Goal: Information Seeking & Learning: Compare options

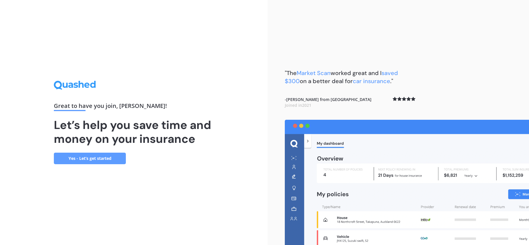
click at [109, 157] on link "Yes - Let’s get started" at bounding box center [90, 158] width 72 height 12
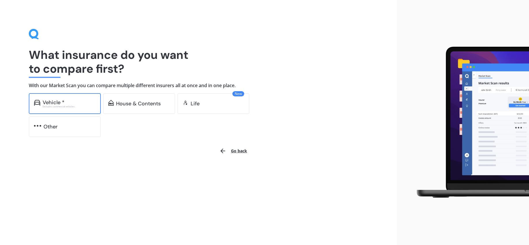
click at [88, 110] on div "Vehicle * Excludes commercial vehicles" at bounding box center [65, 103] width 72 height 21
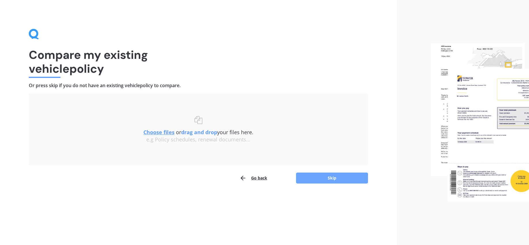
click at [302, 181] on button "Skip" at bounding box center [332, 177] width 72 height 11
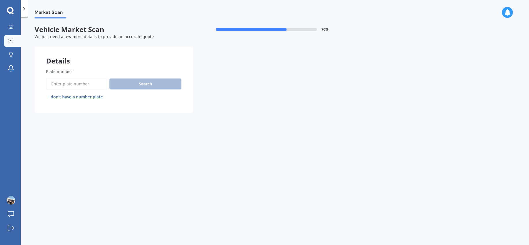
click at [83, 83] on input "Plate number" at bounding box center [76, 84] width 61 height 12
type input "LUT287"
click at [135, 83] on button "Search" at bounding box center [146, 83] width 72 height 11
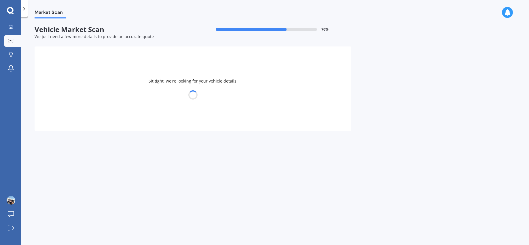
select select "SUZUKI"
select select "SWIFT"
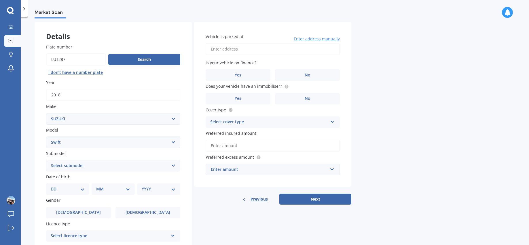
scroll to position [14, 0]
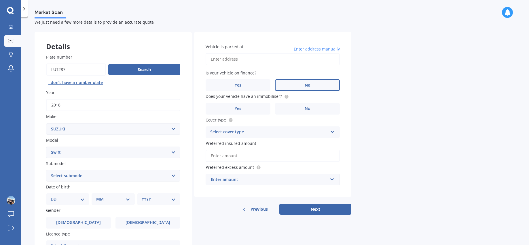
click at [299, 82] on label "No" at bounding box center [307, 85] width 65 height 12
click at [0, 0] on input "No" at bounding box center [0, 0] width 0 height 0
click at [302, 108] on label "No" at bounding box center [307, 109] width 65 height 12
click at [0, 0] on input "No" at bounding box center [0, 0] width 0 height 0
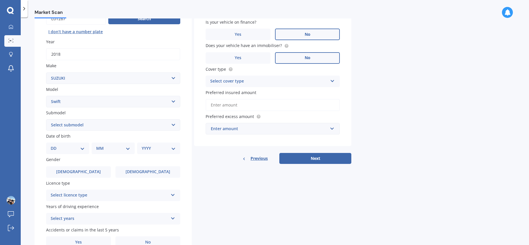
scroll to position [95, 0]
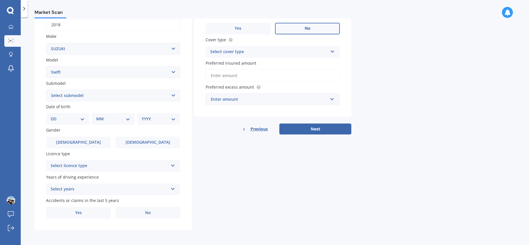
click at [77, 97] on select "Select submodel (All other) Cino Diesel Turbo GA GL GLX GO GP GS GTI LTD RS Hyb…" at bounding box center [113, 96] width 134 height 12
select select "GLX"
click at [105, 143] on label "Male" at bounding box center [78, 143] width 65 height 12
click at [0, 0] on input "Male" at bounding box center [0, 0] width 0 height 0
click at [77, 121] on select "DD 01 02 03 04 05 06 07 08 09 10 11 12 13 14 15 16 17 18 19 20 21 22 23 24 25 2…" at bounding box center [68, 119] width 34 height 6
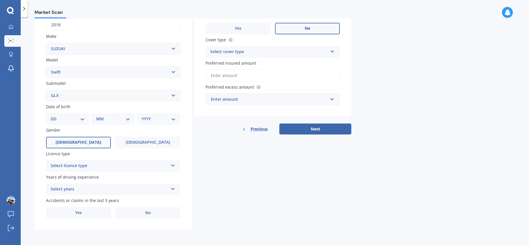
select select "01"
click at [108, 115] on div "MM 01 02 03 04 05 06 07 08 09 10 11 12" at bounding box center [114, 119] width 41 height 12
click at [109, 118] on select "MM 01 02 03 04 05 06 07 08 09 10 11 12" at bounding box center [115, 119] width 32 height 6
select select "01"
click at [158, 118] on select "YYYY 2025 2024 2023 2022 2021 2020 2019 2018 2017 2016 2015 2014 2013 2012 2011…" at bounding box center [158, 119] width 32 height 6
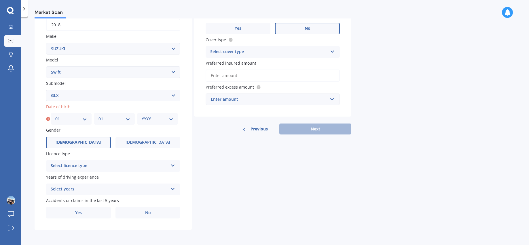
select select "1985"
click at [118, 166] on div "Select licence type" at bounding box center [110, 165] width 118 height 7
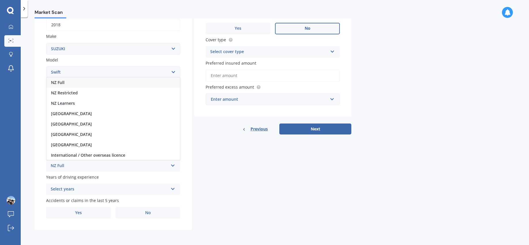
click at [112, 82] on div "NZ Full" at bounding box center [113, 82] width 134 height 10
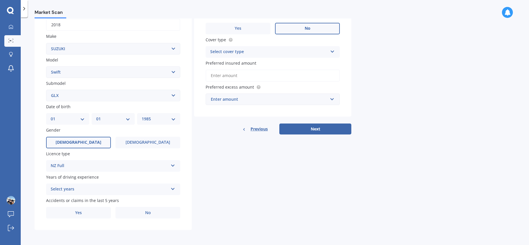
click at [85, 188] on div "Select years" at bounding box center [110, 189] width 118 height 7
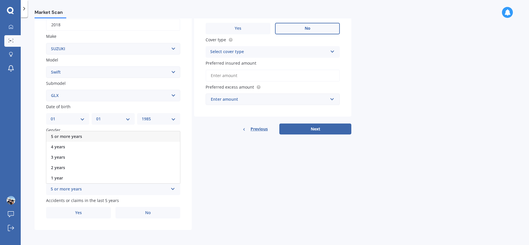
click at [86, 138] on div "5 or more years" at bounding box center [113, 136] width 134 height 10
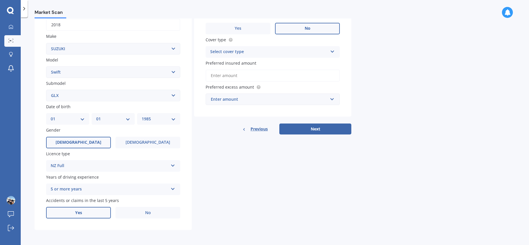
click at [98, 216] on label "Yes" at bounding box center [78, 213] width 65 height 12
click at [0, 0] on input "Yes" at bounding box center [0, 0] width 0 height 0
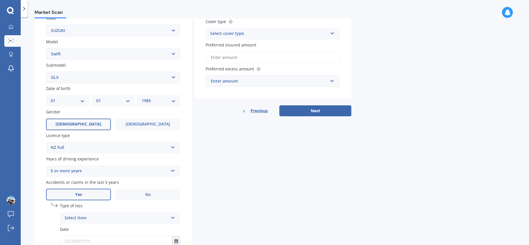
scroll to position [157, 0]
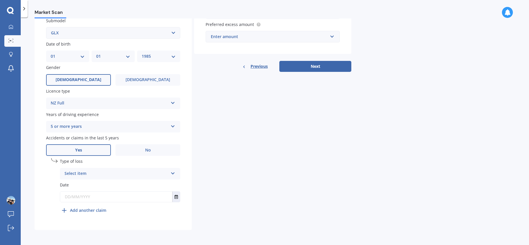
click at [99, 172] on div "Select item" at bounding box center [117, 173] width 104 height 7
click at [98, 195] on span "Not at fault accident" at bounding box center [85, 194] width 41 height 5
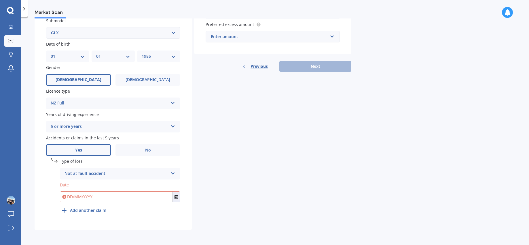
click at [97, 196] on input "text" at bounding box center [116, 196] width 112 height 10
click at [131, 149] on label "No" at bounding box center [148, 150] width 65 height 12
click at [0, 0] on input "No" at bounding box center [0, 0] width 0 height 0
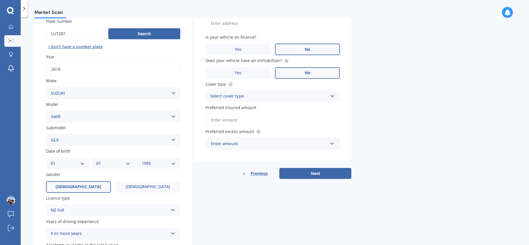
scroll to position [0, 0]
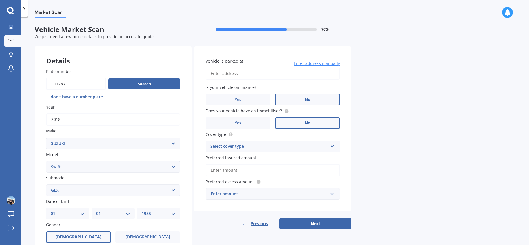
click at [236, 73] on input "Vehicle is parked at" at bounding box center [273, 73] width 134 height 12
type input "2/31 Amante Crescent, Mairangi Bay, Auckland 0630"
click at [263, 145] on div "Select cover type" at bounding box center [269, 146] width 118 height 7
click at [259, 156] on div "Comprehensive" at bounding box center [273, 157] width 134 height 10
click at [254, 168] on input "Preferred insured amount" at bounding box center [273, 170] width 134 height 12
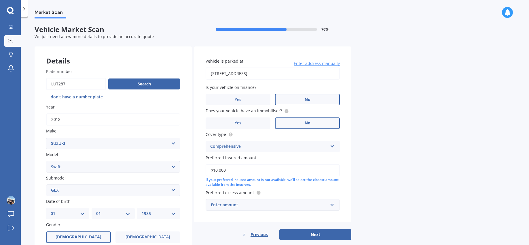
type input "$10,000"
click at [282, 206] on div "Enter amount" at bounding box center [269, 204] width 117 height 6
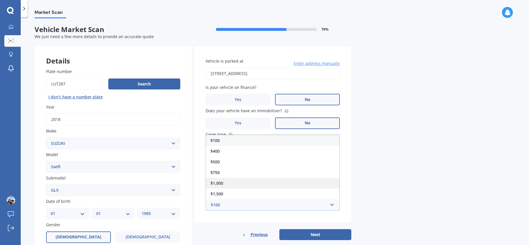
click at [265, 180] on div "$1,000" at bounding box center [273, 183] width 134 height 11
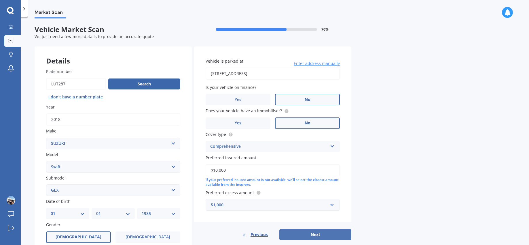
click at [300, 232] on button "Next" at bounding box center [316, 234] width 72 height 11
select select "01"
select select "1985"
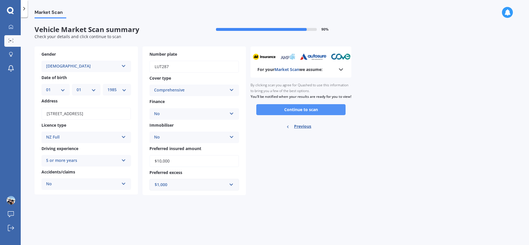
click at [313, 113] on button "Continue to scan" at bounding box center [301, 109] width 89 height 11
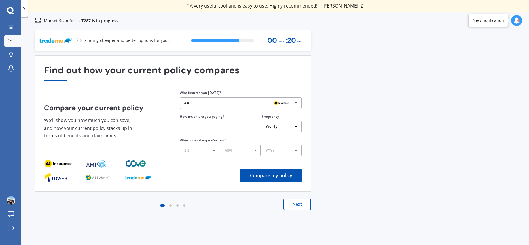
click at [299, 203] on button "Next" at bounding box center [298, 204] width 28 height 12
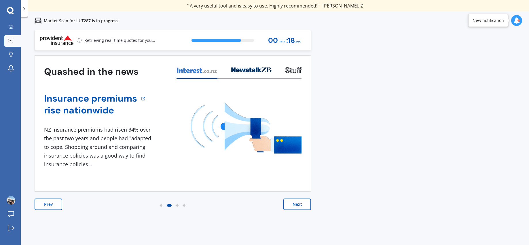
click at [299, 203] on button "Next" at bounding box center [298, 204] width 28 height 12
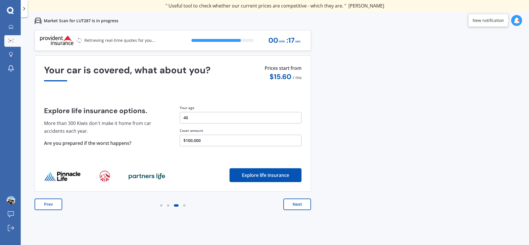
click at [299, 203] on button "Next" at bounding box center [298, 204] width 28 height 12
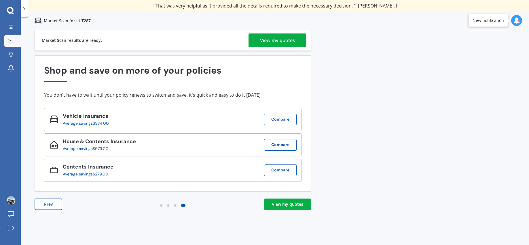
click at [290, 40] on div "View my quotes" at bounding box center [277, 40] width 35 height 14
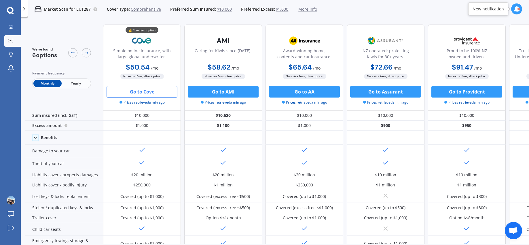
click at [149, 96] on button "Go to Cove" at bounding box center [142, 92] width 71 height 12
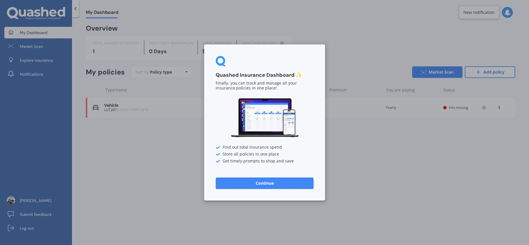
click at [267, 182] on button "Continue" at bounding box center [265, 183] width 98 height 12
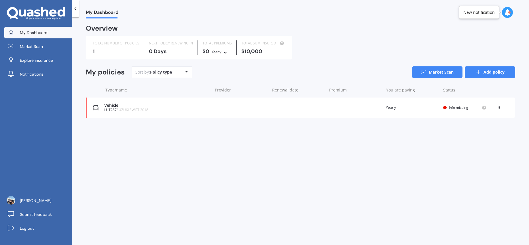
click at [485, 75] on link "Add policy" at bounding box center [490, 72] width 50 height 12
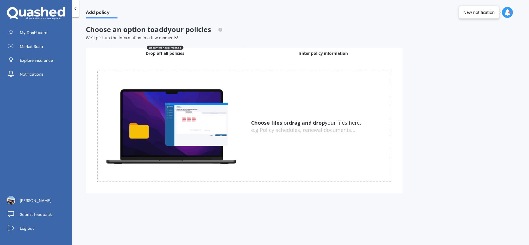
click at [304, 52] on span "Enter policy information" at bounding box center [323, 53] width 49 height 6
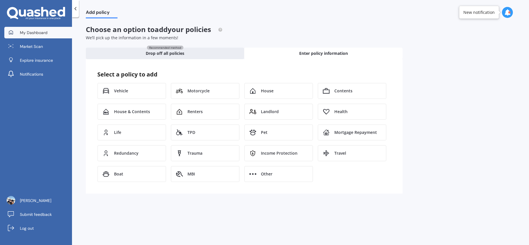
click at [49, 37] on link "My Dashboard" at bounding box center [38, 33] width 68 height 12
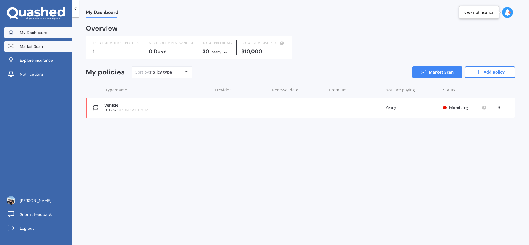
click at [40, 49] on span "Market Scan" at bounding box center [31, 47] width 23 height 6
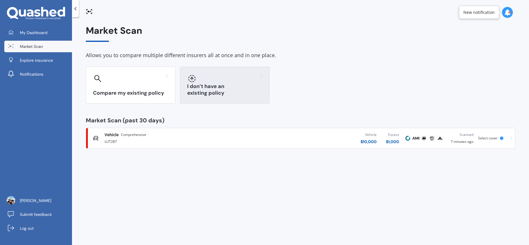
click at [211, 82] on div at bounding box center [224, 78] width 75 height 9
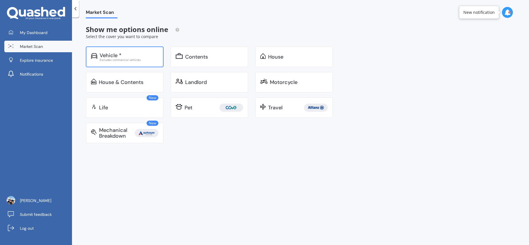
click at [142, 57] on div "Vehicle *" at bounding box center [129, 55] width 59 height 6
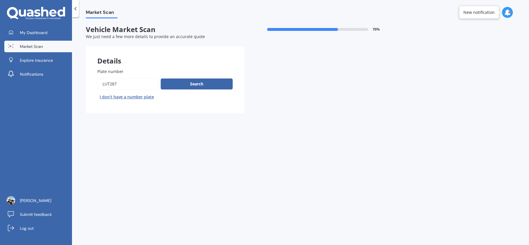
click at [131, 84] on input "Plate number" at bounding box center [127, 84] width 61 height 12
type input "NYY53"
click at [182, 83] on button "Search" at bounding box center [197, 83] width 72 height 11
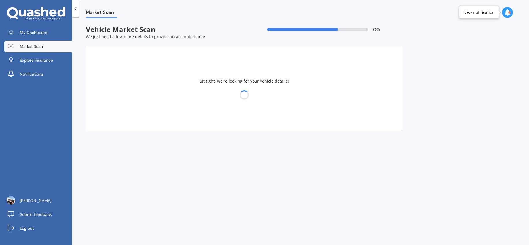
select select "TOYOTA"
select select "HIGHLANDER"
select select "01"
select select "1985"
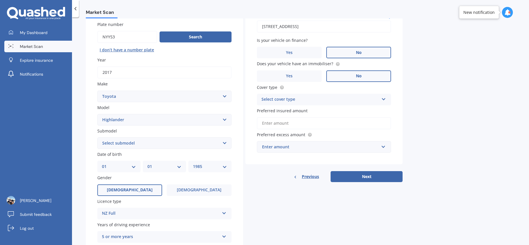
scroll to position [62, 0]
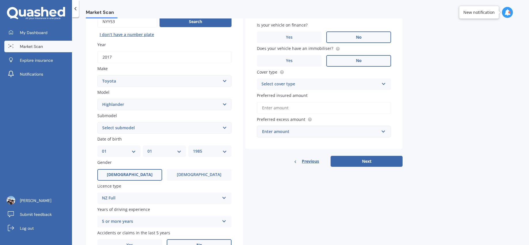
click at [141, 129] on select "Select submodel (All other) Hybrid Petrol V6 2WD Petrol V6 4WD" at bounding box center [164, 128] width 134 height 12
select select "PETROL V6 4WD"
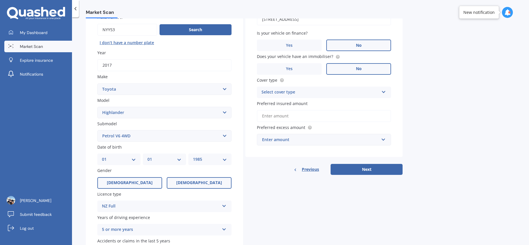
scroll to position [49, 0]
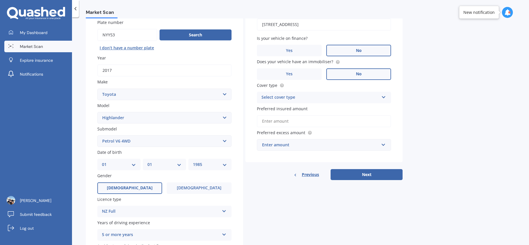
click at [277, 121] on input "Preferred insured amount" at bounding box center [324, 121] width 134 height 12
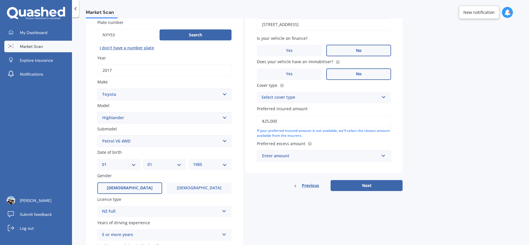
click at [282, 120] on input "$25,000" at bounding box center [324, 121] width 134 height 12
type input "$30,000"
click at [322, 151] on input "text" at bounding box center [322, 155] width 129 height 11
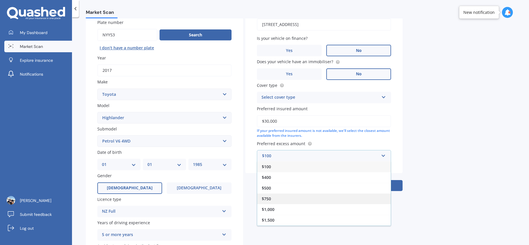
click at [297, 197] on div "$750" at bounding box center [324, 198] width 134 height 11
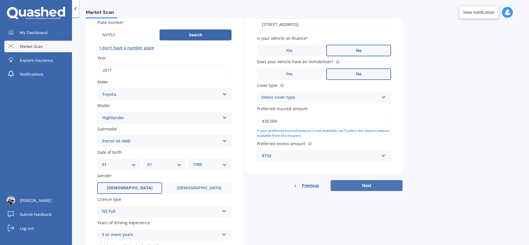
click at [366, 184] on button "Next" at bounding box center [367, 185] width 72 height 11
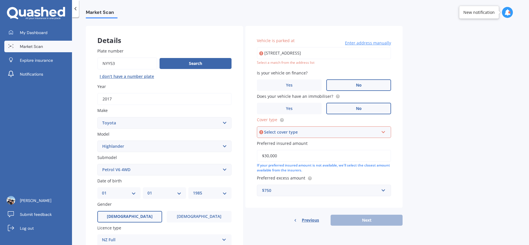
scroll to position [17, 0]
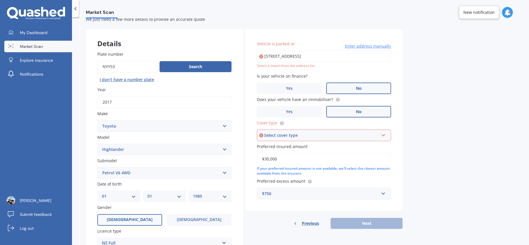
type input "2/31 Amante Crescent, Mairangi Bay, Auckland 0630"
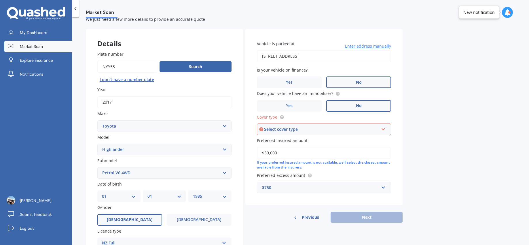
click at [325, 131] on div "Select cover type" at bounding box center [321, 129] width 115 height 6
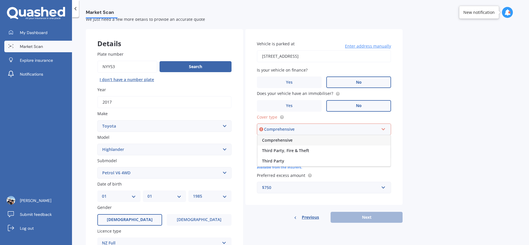
click at [321, 138] on div "Comprehensive" at bounding box center [324, 140] width 133 height 10
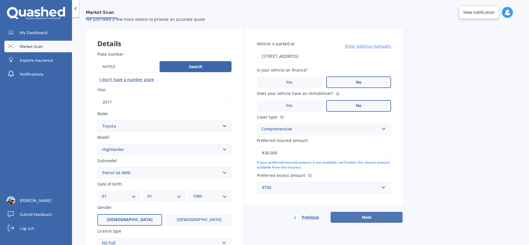
click at [354, 214] on button "Next" at bounding box center [367, 217] width 72 height 11
select select "01"
select select "1985"
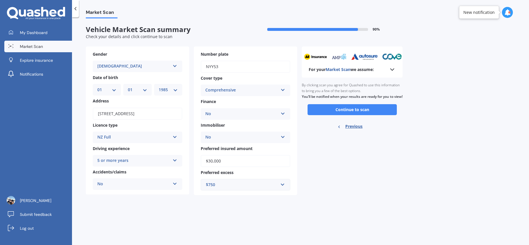
scroll to position [0, 0]
click at [354, 114] on button "Continue to scan" at bounding box center [352, 109] width 89 height 11
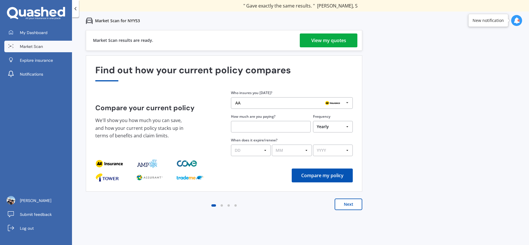
click at [330, 45] on div "View my quotes" at bounding box center [329, 40] width 35 height 14
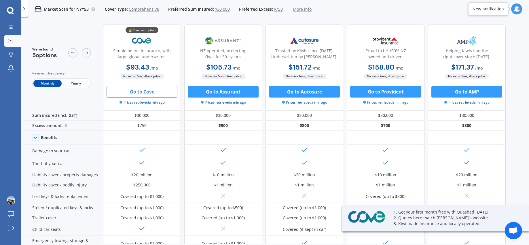
click at [156, 93] on button "Go to Cove" at bounding box center [142, 92] width 71 height 12
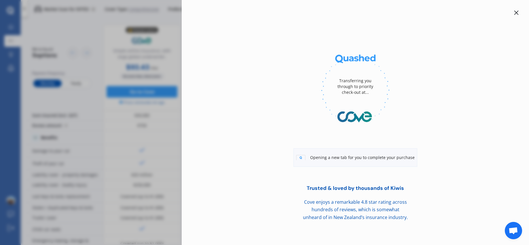
click at [153, 116] on div "Transferring you through to priority check-out at... Opening a new tab for you …" at bounding box center [264, 122] width 529 height 245
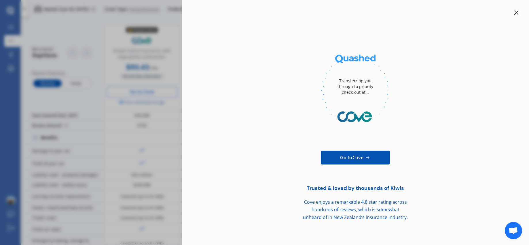
click at [361, 157] on span "Go to Cove" at bounding box center [351, 157] width 23 height 7
click at [517, 11] on icon at bounding box center [516, 12] width 5 height 5
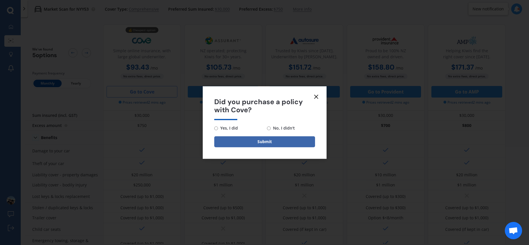
click at [317, 96] on line at bounding box center [316, 96] width 3 height 3
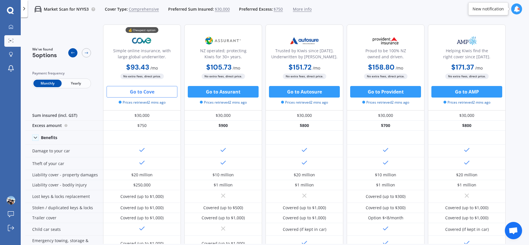
click at [72, 53] on icon at bounding box center [73, 52] width 5 height 5
click at [79, 84] on span "Yearly" at bounding box center [76, 83] width 28 height 7
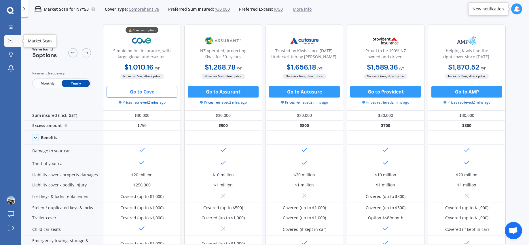
click at [15, 42] on link "Market Scan" at bounding box center [12, 41] width 16 height 12
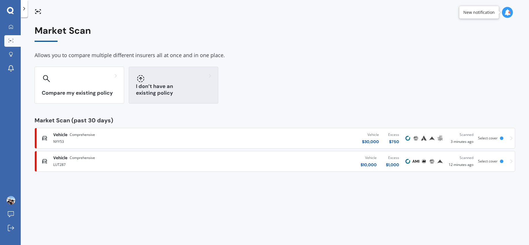
click at [154, 74] on div at bounding box center [173, 78] width 75 height 9
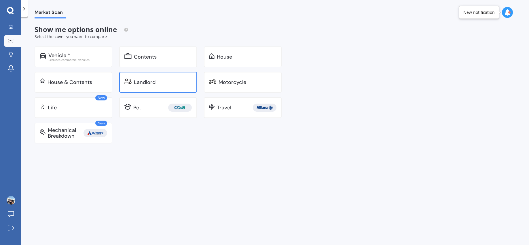
click at [155, 80] on div "Landlord" at bounding box center [163, 82] width 58 height 6
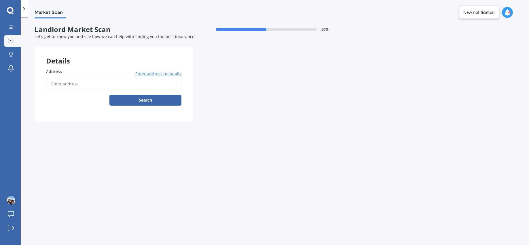
click at [141, 84] on input "Address" at bounding box center [113, 84] width 135 height 12
type input "17 Keegan Drive, Massey, Auckland 0614"
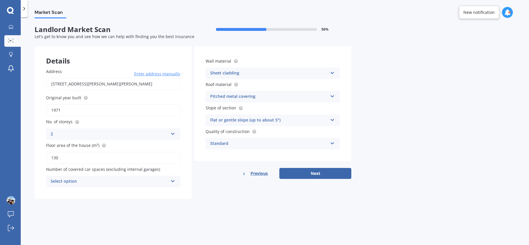
click at [141, 181] on div "Select option" at bounding box center [110, 181] width 118 height 7
click at [147, 120] on div "0" at bounding box center [113, 118] width 134 height 10
click at [302, 172] on button "Next" at bounding box center [316, 173] width 72 height 11
select select "01"
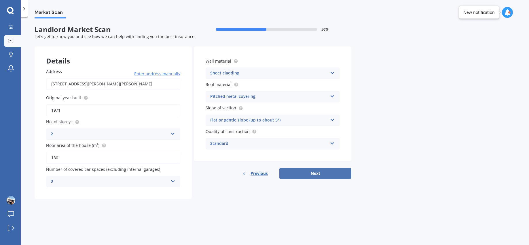
select select "1985"
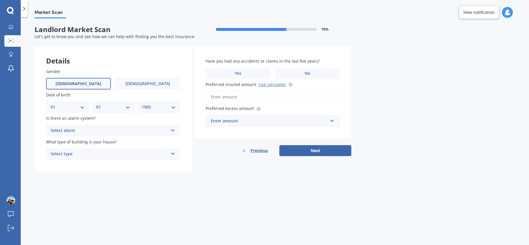
click at [163, 129] on div "Select alarm" at bounding box center [110, 130] width 118 height 7
click at [143, 163] on div "No" at bounding box center [113, 162] width 134 height 10
click at [146, 150] on div "Select type Freestanding Multi-unit (in a block of 6 or less) Multi-unit (in a …" at bounding box center [113, 154] width 134 height 12
click at [144, 163] on div "Freestanding" at bounding box center [113, 165] width 134 height 10
click at [297, 69] on label "No" at bounding box center [307, 73] width 65 height 12
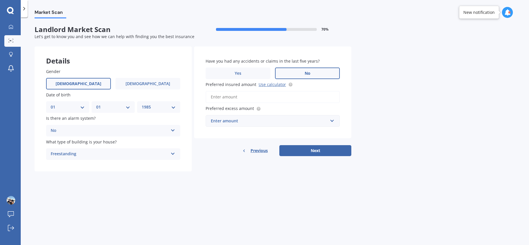
click at [0, 0] on input "No" at bounding box center [0, 0] width 0 height 0
click at [271, 97] on input "Preferred insured amount Use calculator" at bounding box center [273, 97] width 134 height 12
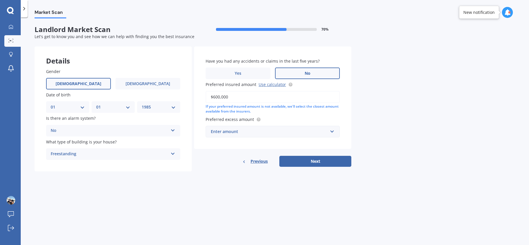
type input "$600,000"
click at [277, 134] on div "Enter amount" at bounding box center [269, 131] width 117 height 6
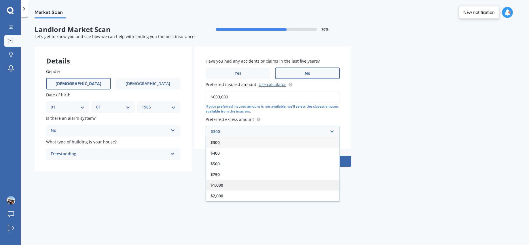
click at [252, 189] on div "$1,000" at bounding box center [273, 185] width 134 height 11
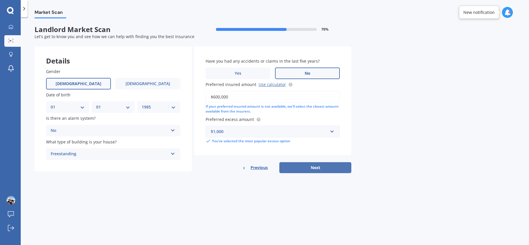
click at [312, 165] on button "Next" at bounding box center [316, 167] width 72 height 11
select select "01"
select select "1985"
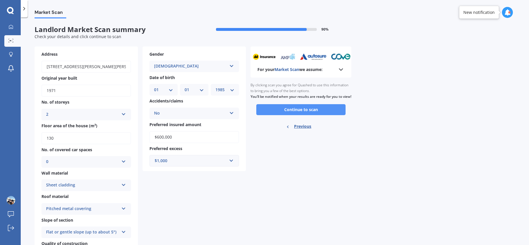
click at [308, 115] on button "Continue to scan" at bounding box center [301, 109] width 89 height 11
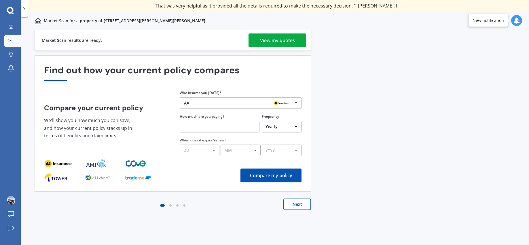
click at [298, 44] on link "View my quotes" at bounding box center [278, 40] width 58 height 14
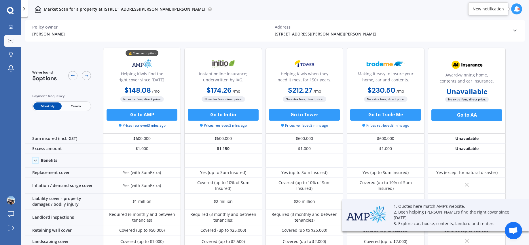
click at [76, 107] on span "Yearly" at bounding box center [76, 105] width 28 height 7
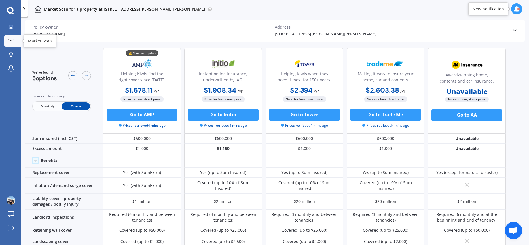
click at [11, 43] on link "Market Scan" at bounding box center [12, 41] width 16 height 12
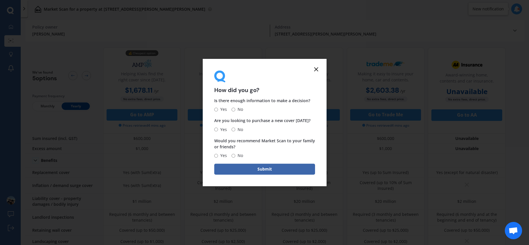
click at [318, 67] on line at bounding box center [316, 68] width 3 height 3
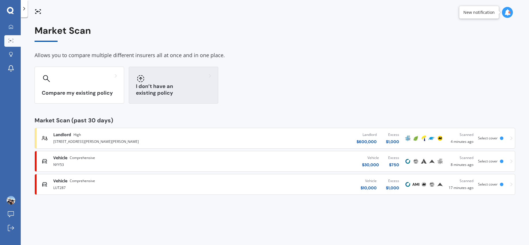
click at [150, 86] on div "I don’t have an existing policy" at bounding box center [174, 85] width 90 height 37
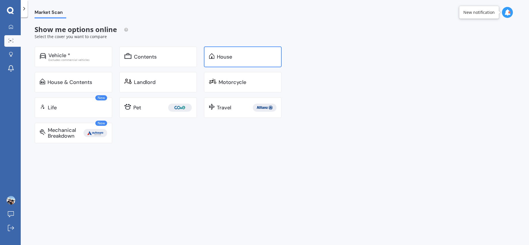
click at [218, 60] on div "House" at bounding box center [224, 57] width 15 height 6
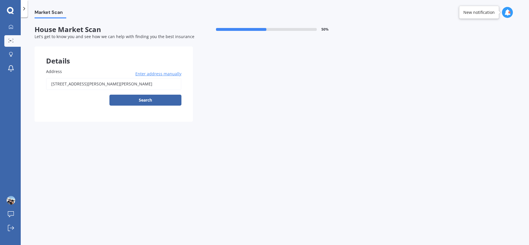
click at [147, 84] on input "17 Keegan Drive, Massey, Auckland 0614" at bounding box center [113, 84] width 135 height 12
type input "3"
type input "2/31 Amante Crescent, Mairangi Bay, Auckland 0630"
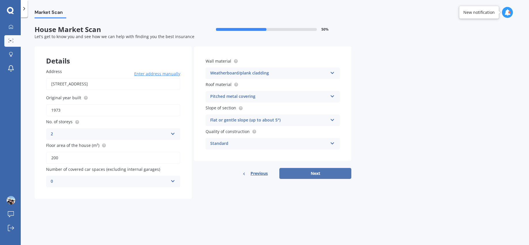
click at [301, 173] on button "Next" at bounding box center [316, 173] width 72 height 11
select select "01"
select select "1985"
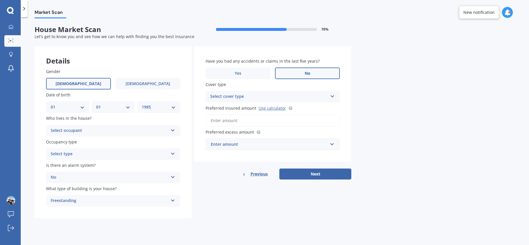
click at [269, 120] on input "Preferred insured amount Use calculator" at bounding box center [273, 120] width 134 height 12
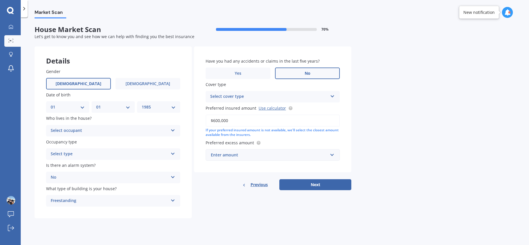
type input "$600,000"
click at [250, 156] on div "Enter amount" at bounding box center [269, 155] width 117 height 6
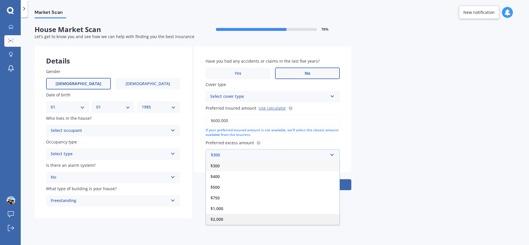
click at [238, 214] on div "$2,000" at bounding box center [273, 219] width 134 height 11
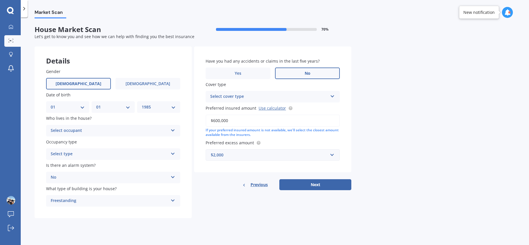
click at [239, 153] on div "$2,000" at bounding box center [269, 155] width 117 height 6
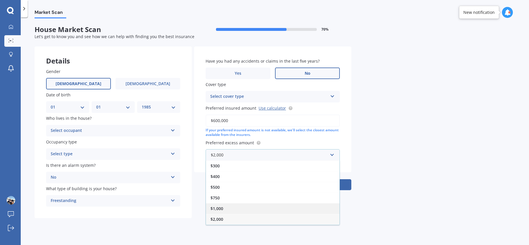
click at [232, 209] on div "$1,000" at bounding box center [273, 208] width 134 height 11
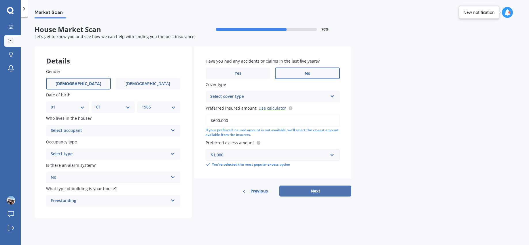
click at [298, 193] on button "Next" at bounding box center [316, 190] width 72 height 11
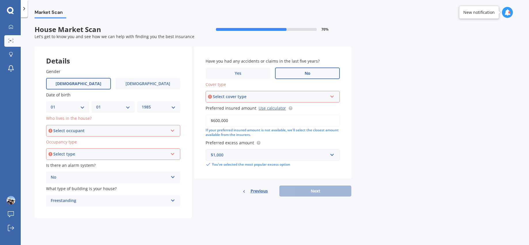
click at [115, 134] on div "Select occupant Owner Owner + Boarder" at bounding box center [113, 131] width 134 height 12
click at [103, 144] on div "Owner" at bounding box center [113, 141] width 133 height 10
click at [97, 152] on div "Select type" at bounding box center [110, 154] width 115 height 6
click at [94, 163] on div "Permanent" at bounding box center [113, 165] width 133 height 10
click at [237, 99] on div "Select cover type" at bounding box center [270, 96] width 115 height 6
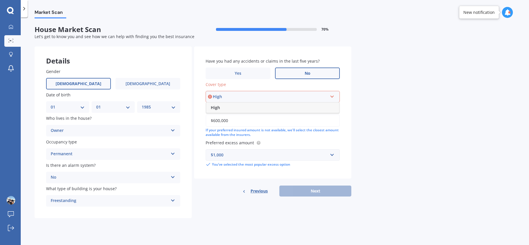
click at [235, 93] on div "High" at bounding box center [270, 96] width 115 height 6
click at [234, 97] on div "Select cover type" at bounding box center [270, 96] width 115 height 6
click at [232, 106] on div "High" at bounding box center [272, 107] width 133 height 10
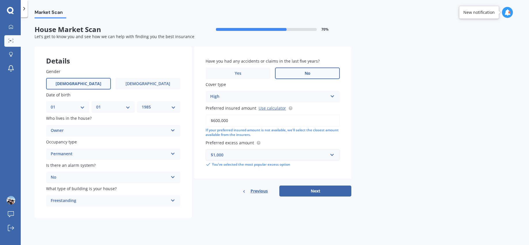
click at [238, 97] on div "High" at bounding box center [269, 96] width 118 height 7
click at [304, 189] on button "Next" at bounding box center [316, 190] width 72 height 11
select select "01"
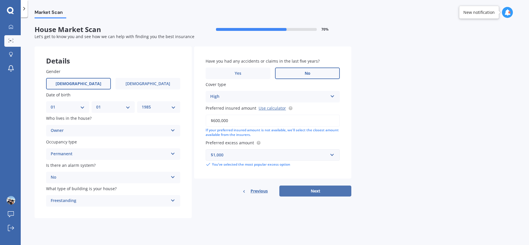
select select "1985"
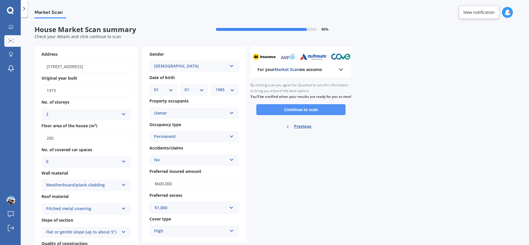
click at [313, 112] on button "Continue to scan" at bounding box center [301, 109] width 89 height 11
